Goal: Complete application form

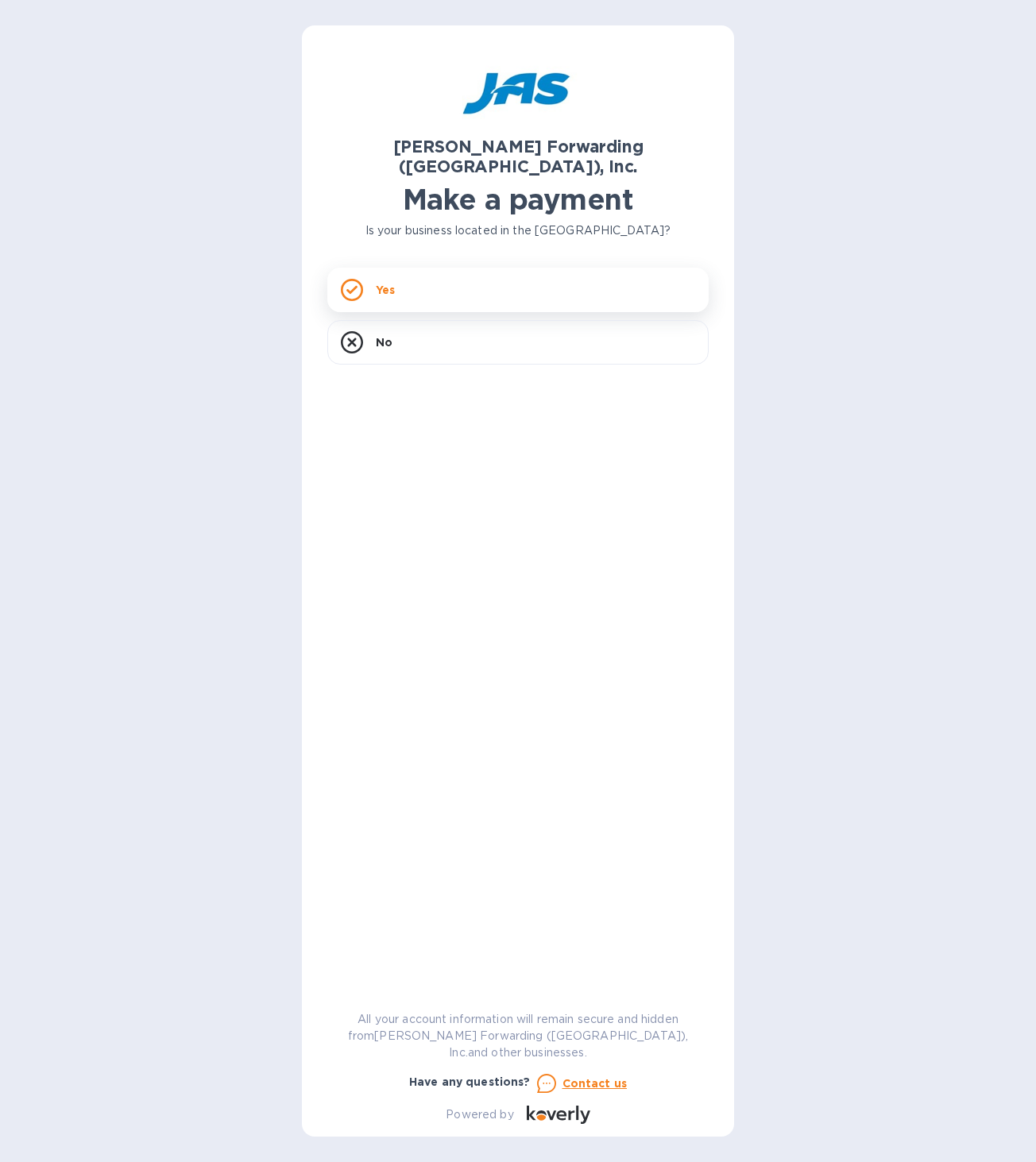
click at [381, 282] on p "Yes" at bounding box center [385, 290] width 19 height 16
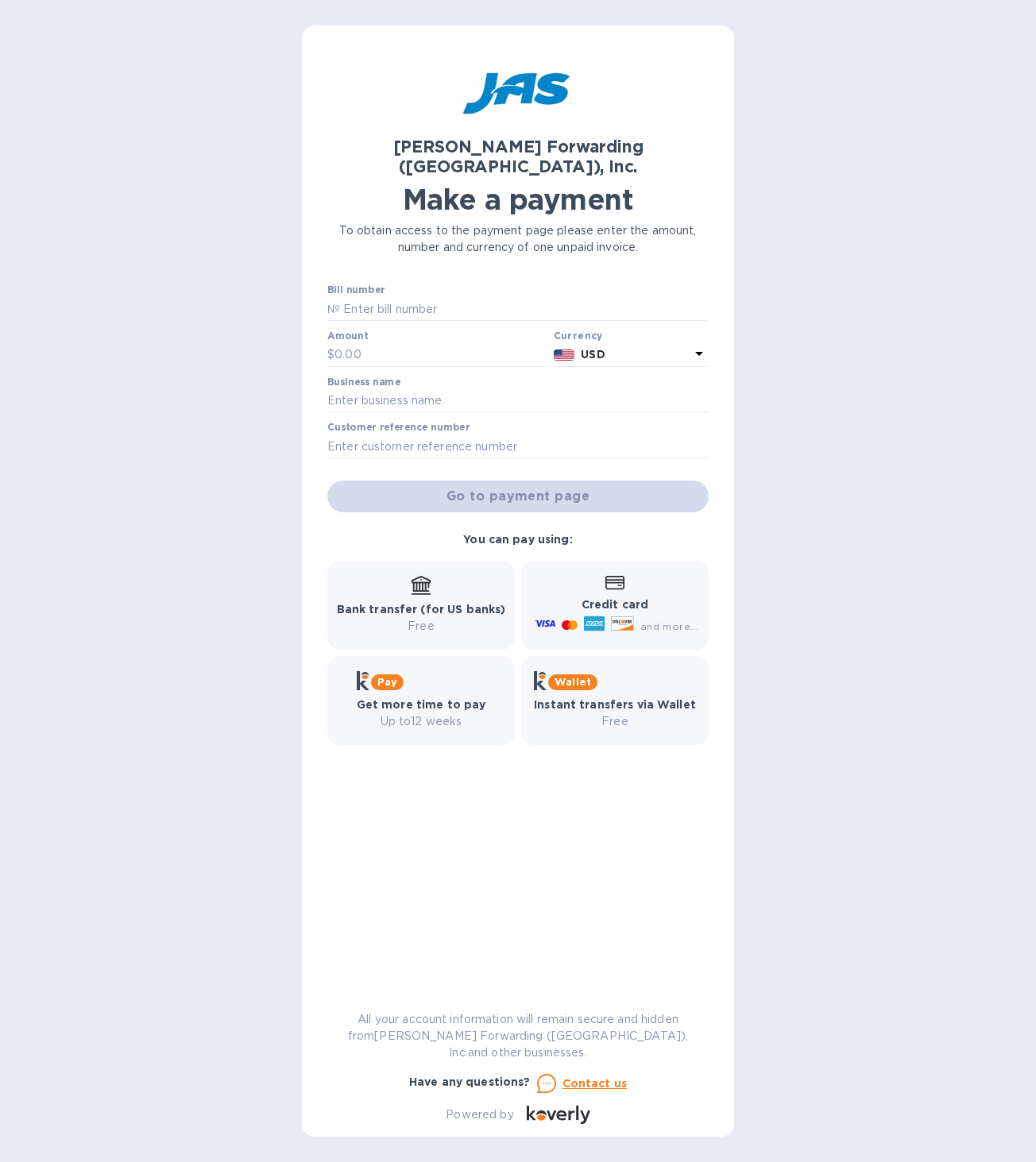
click at [387, 297] on input "text" at bounding box center [524, 309] width 369 height 24
type input "BOS503343381"
click at [383, 343] on input "text" at bounding box center [441, 355] width 213 height 24
type input "1,045.92"
click at [361, 389] on input "text" at bounding box center [518, 401] width 381 height 24
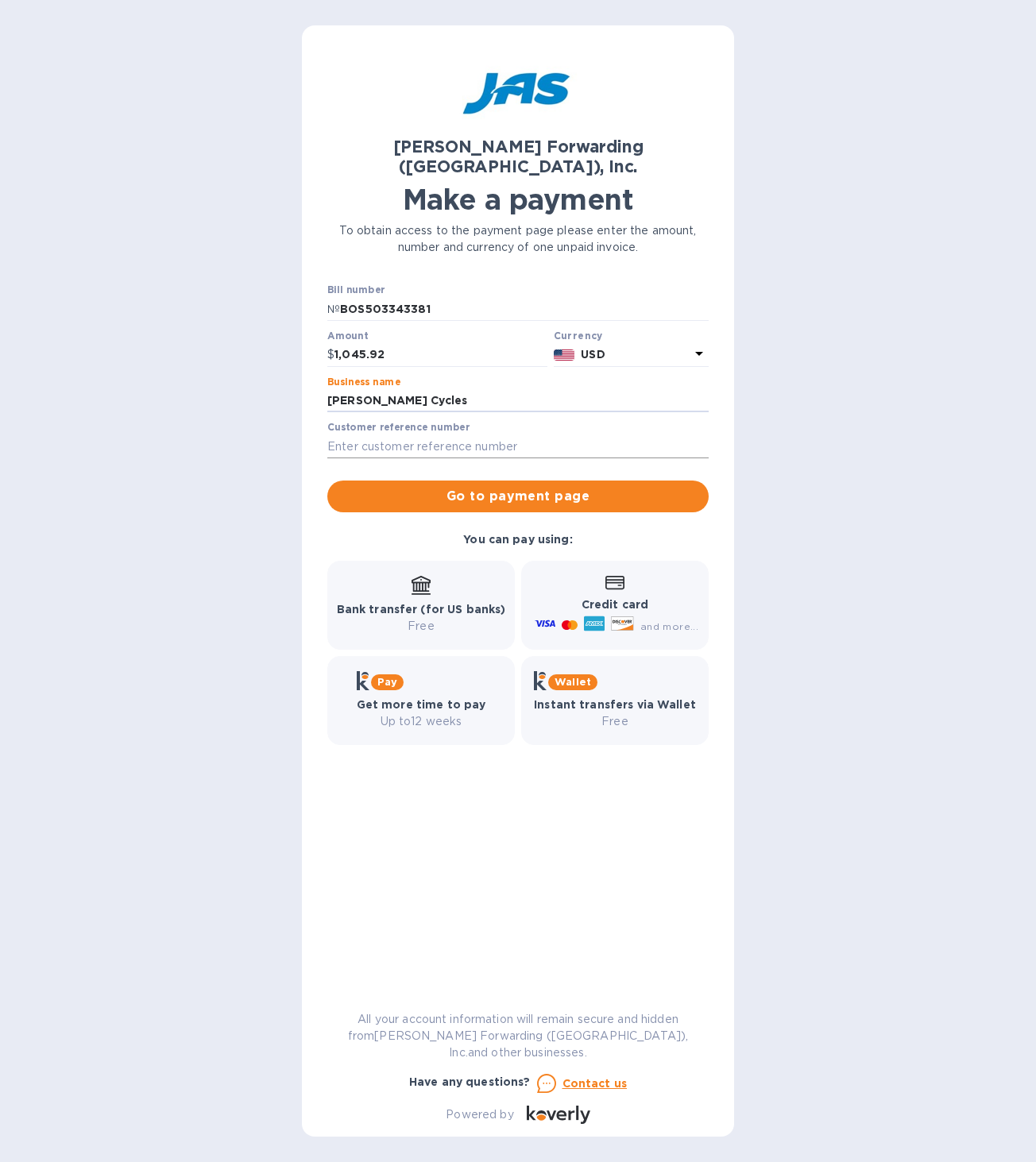
type input "[PERSON_NAME] Cycles"
click at [350, 434] on input "text" at bounding box center [518, 446] width 381 height 24
type input "PETWHIQHI"
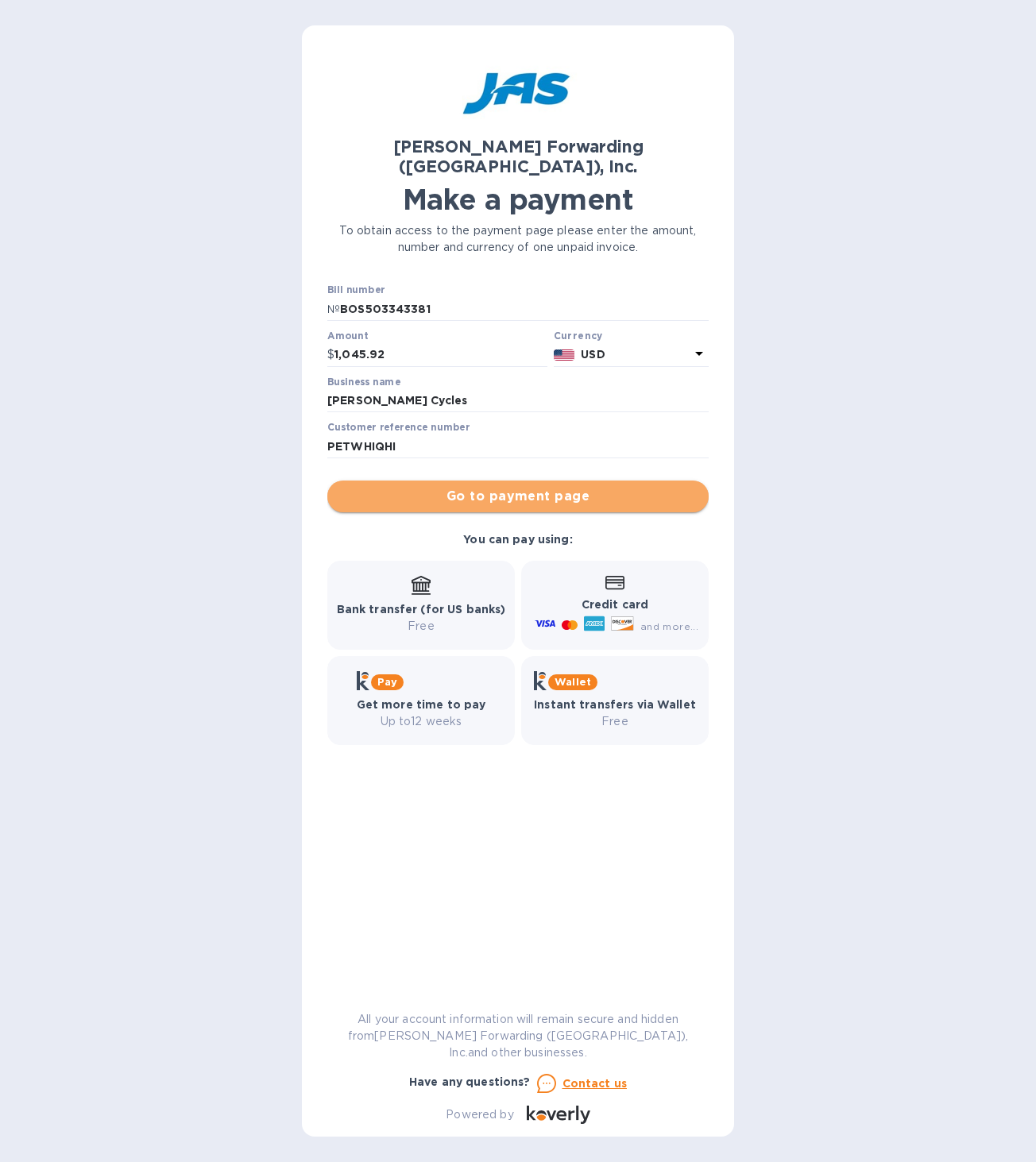
click at [535, 487] on span "Go to payment page" at bounding box center [518, 496] width 356 height 19
